Goal: Feedback & Contribution: Submit feedback/report problem

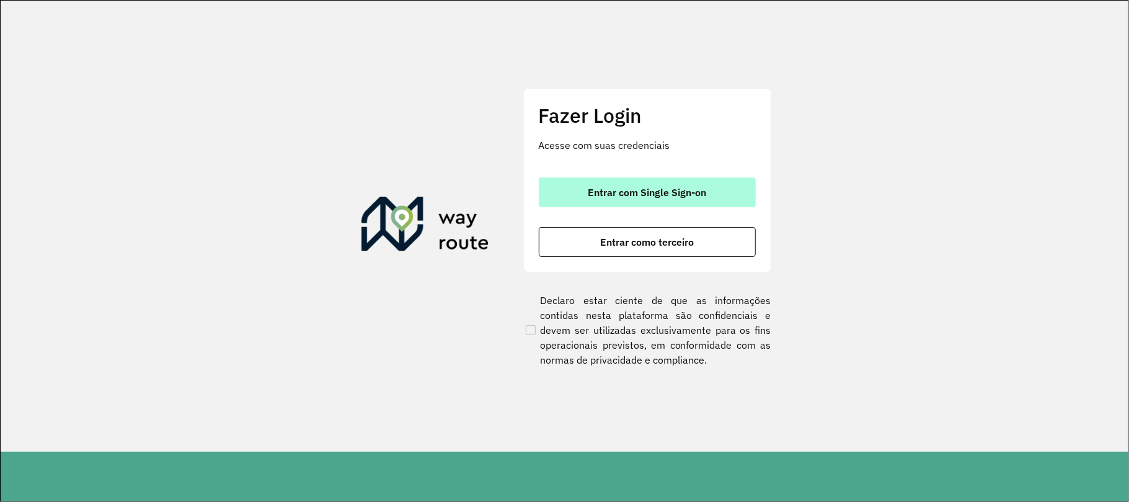
click at [665, 199] on button "Entrar com Single Sign-on" at bounding box center [647, 192] width 217 height 30
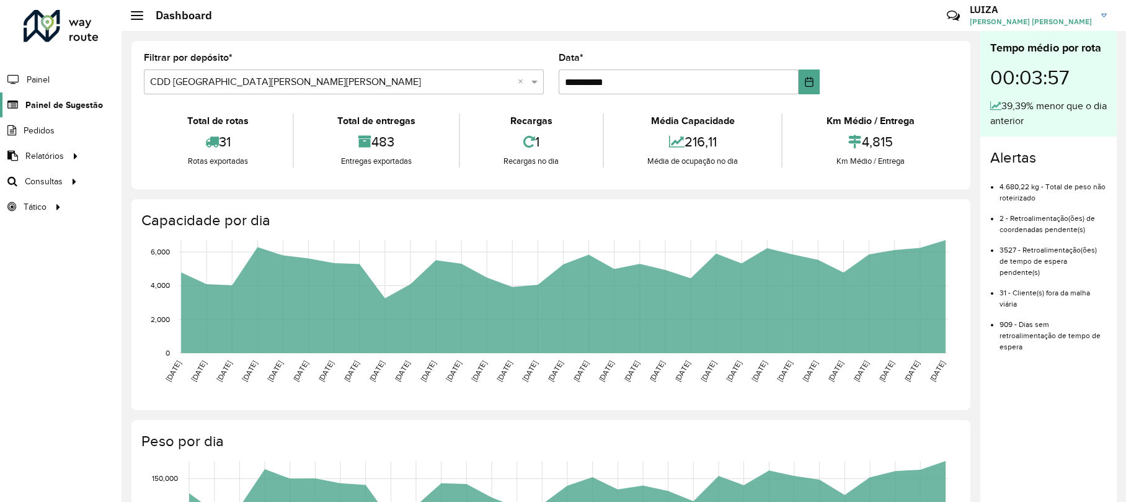
click at [76, 110] on span "Painel de Sugestão" at bounding box center [63, 105] width 77 height 13
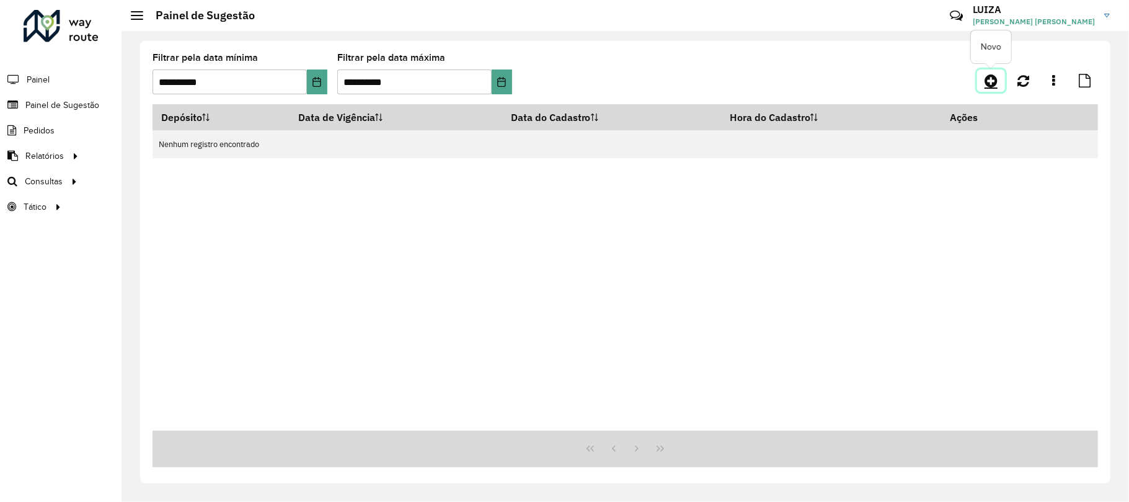
click at [990, 82] on icon at bounding box center [990, 80] width 13 height 15
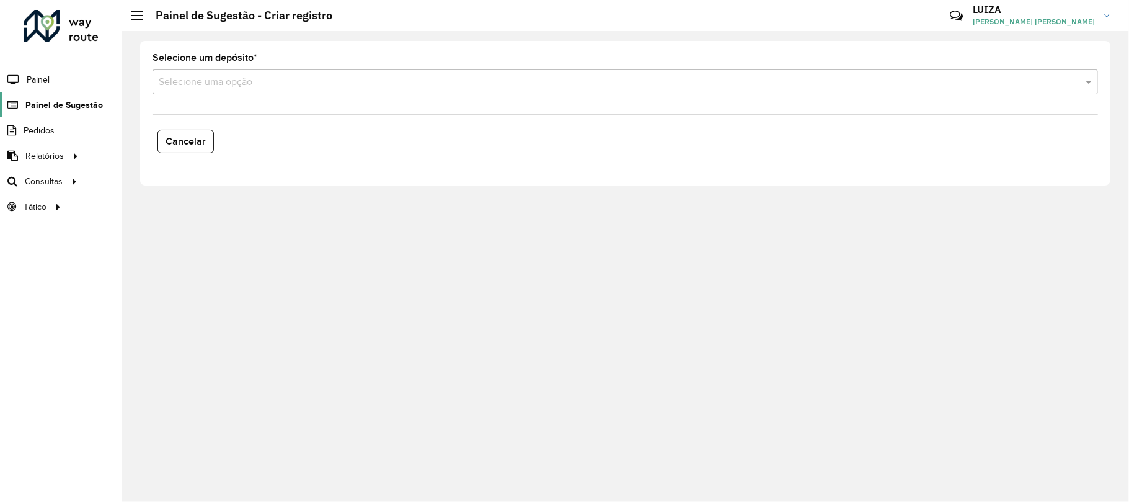
click at [80, 103] on span "Painel de Sugestão" at bounding box center [63, 105] width 77 height 13
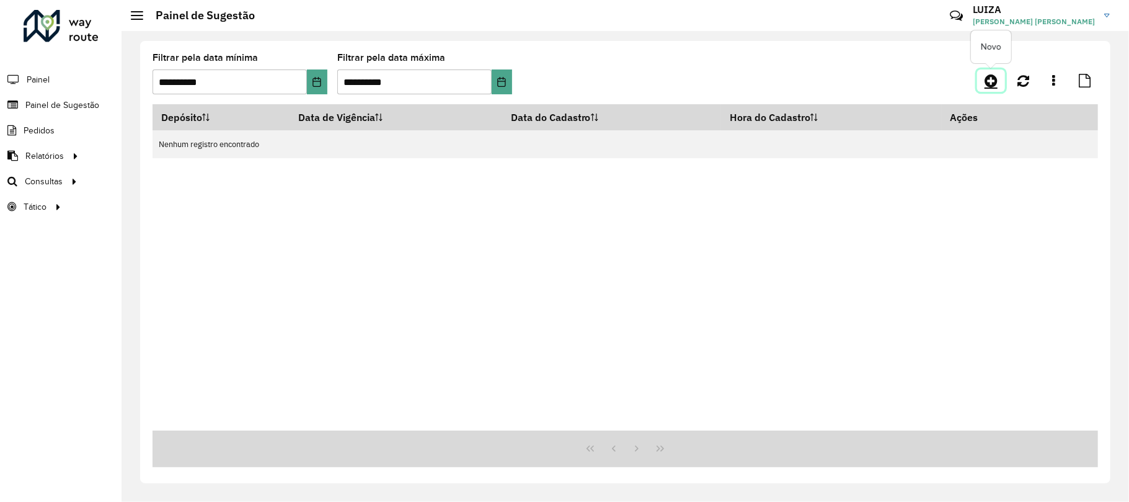
click at [996, 79] on icon at bounding box center [990, 80] width 13 height 15
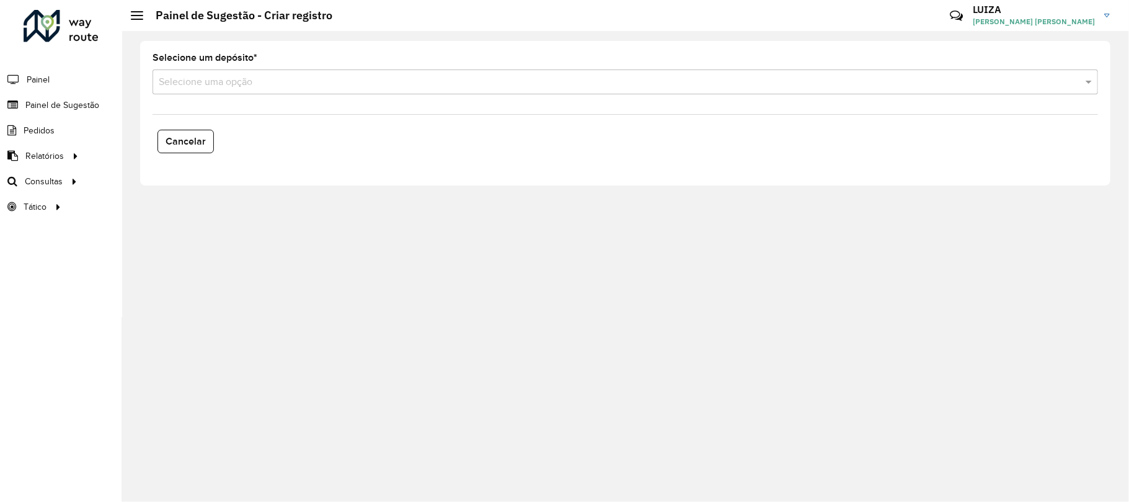
click at [852, 92] on div "Selecione uma opção" at bounding box center [624, 81] width 945 height 25
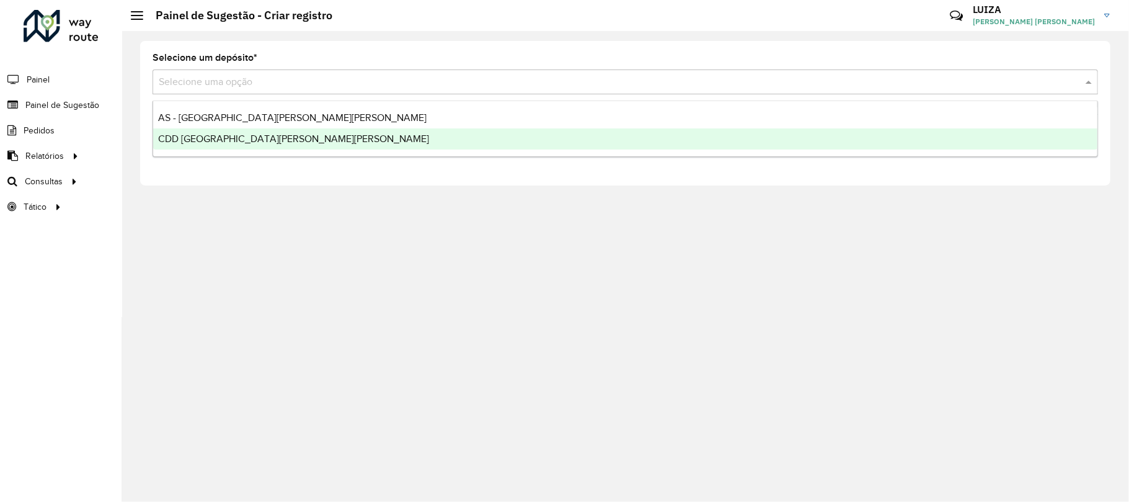
click at [685, 144] on div "CDD São José dos Campos" at bounding box center [625, 138] width 944 height 21
